Goal: Check status: Check status

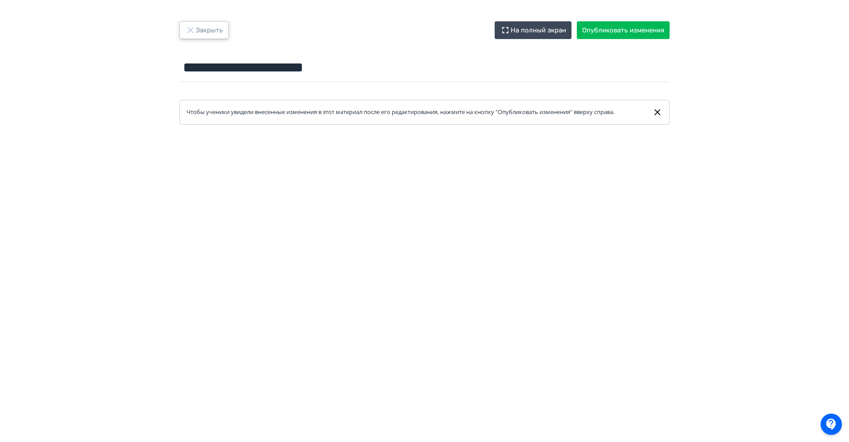
click at [199, 28] on button "Закрыть" at bounding box center [203, 30] width 49 height 18
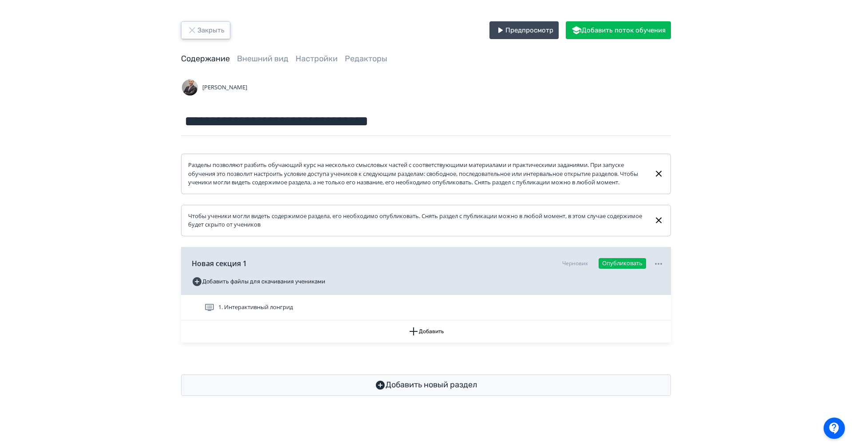
click at [215, 34] on button "Закрыть" at bounding box center [205, 30] width 49 height 18
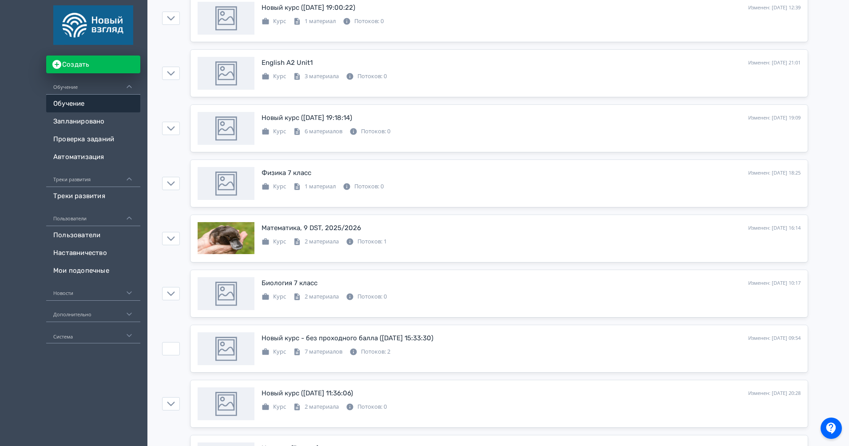
scroll to position [171, 0]
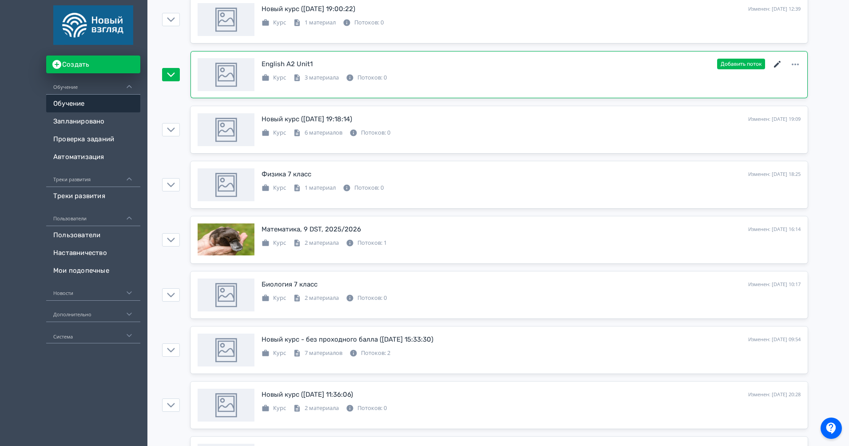
click at [775, 67] on icon at bounding box center [777, 64] width 11 height 11
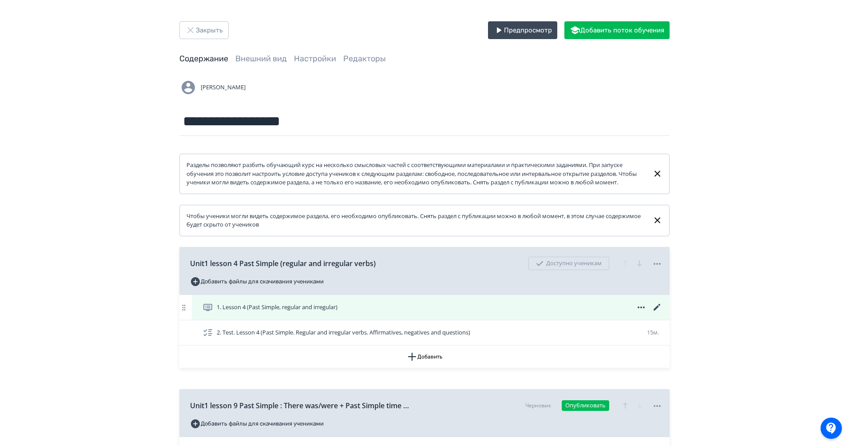
click at [658, 310] on icon at bounding box center [657, 307] width 7 height 7
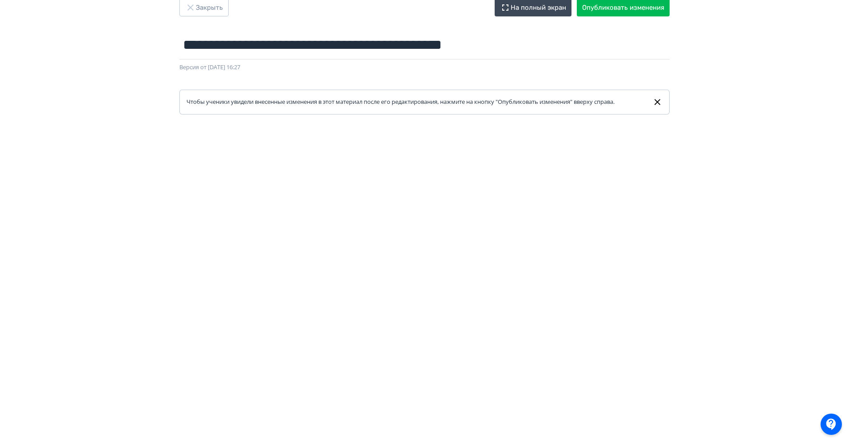
scroll to position [0, 1]
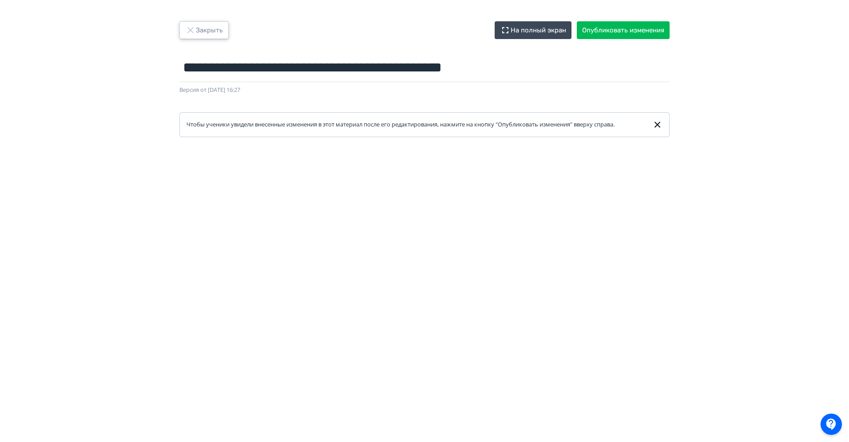
click at [207, 24] on button "Закрыть" at bounding box center [203, 30] width 49 height 18
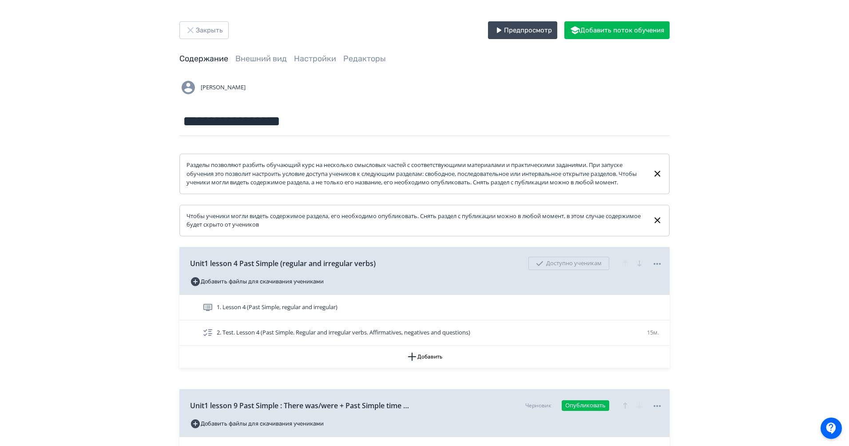
click at [201, 18] on div "**********" at bounding box center [424, 279] width 849 height 559
click at [202, 21] on button "Закрыть" at bounding box center [203, 30] width 49 height 18
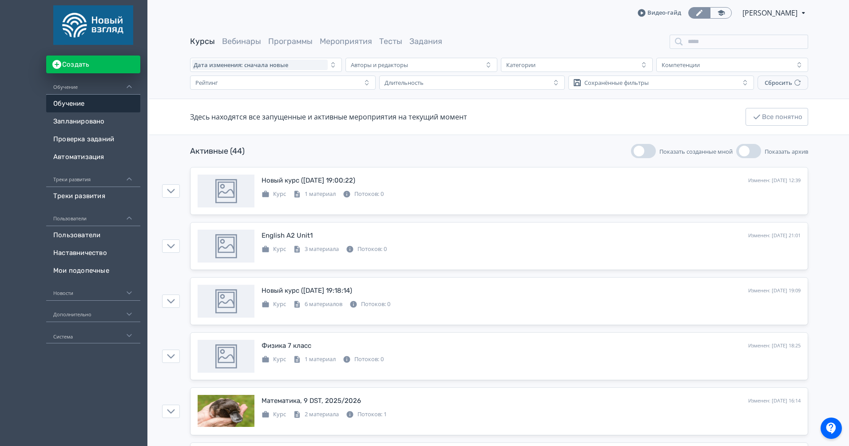
click at [383, 35] on div "Курсы Вебинары Программы Мероприятия Тесты Задания" at bounding box center [499, 42] width 618 height 14
click at [387, 42] on link "Тесты" at bounding box center [390, 41] width 23 height 10
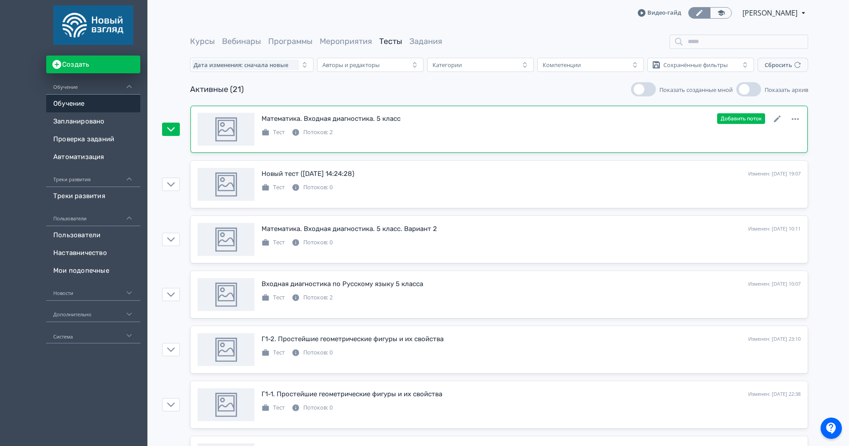
click at [650, 135] on div "[PERSON_NAME]: 2" at bounding box center [531, 131] width 539 height 11
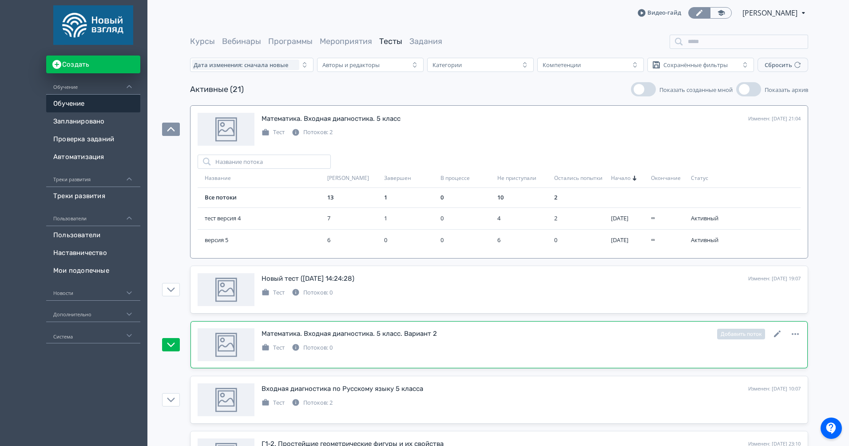
click at [430, 339] on div "Математика. Входная диагностика. 5 класс. Вариант 2 Изменен: [DATE] 10:11 Добав…" at bounding box center [531, 340] width 539 height 24
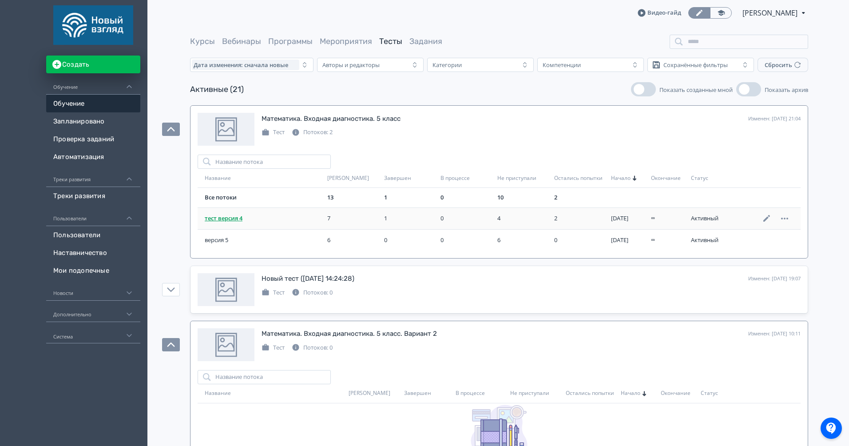
click at [238, 221] on span "тест версия 4" at bounding box center [262, 218] width 115 height 9
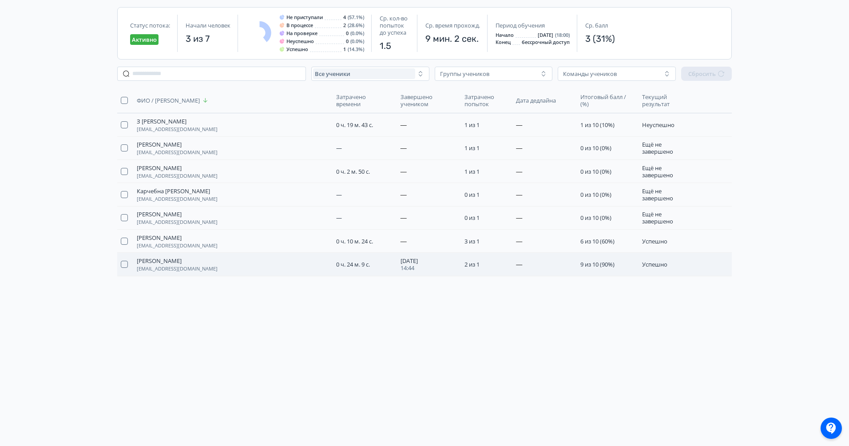
scroll to position [82, 0]
click at [720, 131] on button "button" at bounding box center [720, 125] width 14 height 14
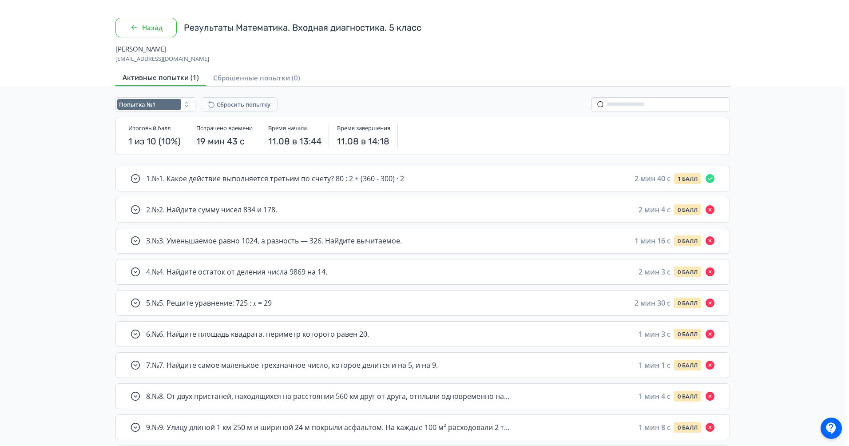
click at [153, 22] on button "Назад" at bounding box center [145, 28] width 61 height 20
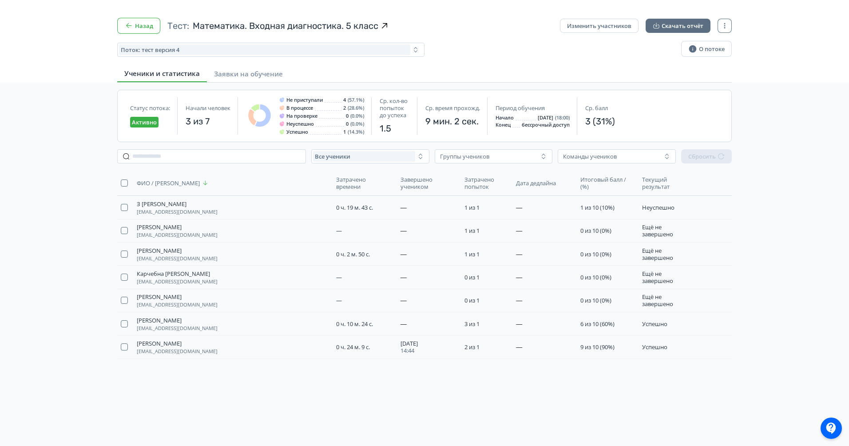
click at [131, 26] on icon "button" at bounding box center [128, 25] width 9 height 9
